Goal: Book appointment/travel/reservation

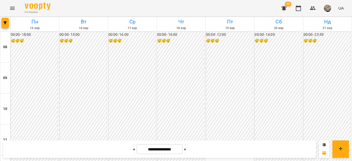
scroll to position [219, 0]
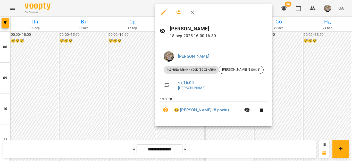
click at [318, 82] on div at bounding box center [176, 80] width 352 height 161
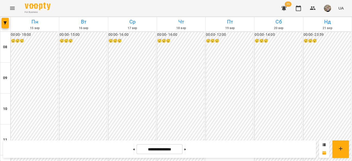
scroll to position [209, 0]
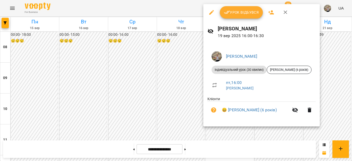
click at [148, 55] on div at bounding box center [176, 80] width 352 height 161
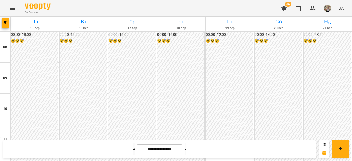
scroll to position [160, 0]
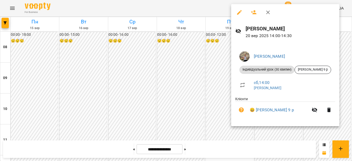
click at [205, 102] on div at bounding box center [176, 80] width 352 height 161
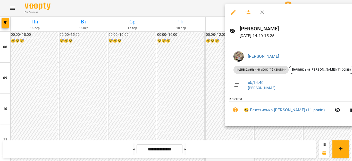
click at [192, 92] on div at bounding box center [176, 80] width 352 height 161
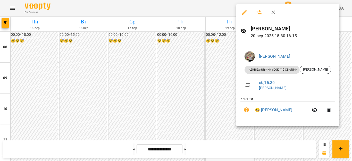
click at [177, 72] on div at bounding box center [176, 80] width 352 height 161
